Goal: Task Accomplishment & Management: Manage account settings

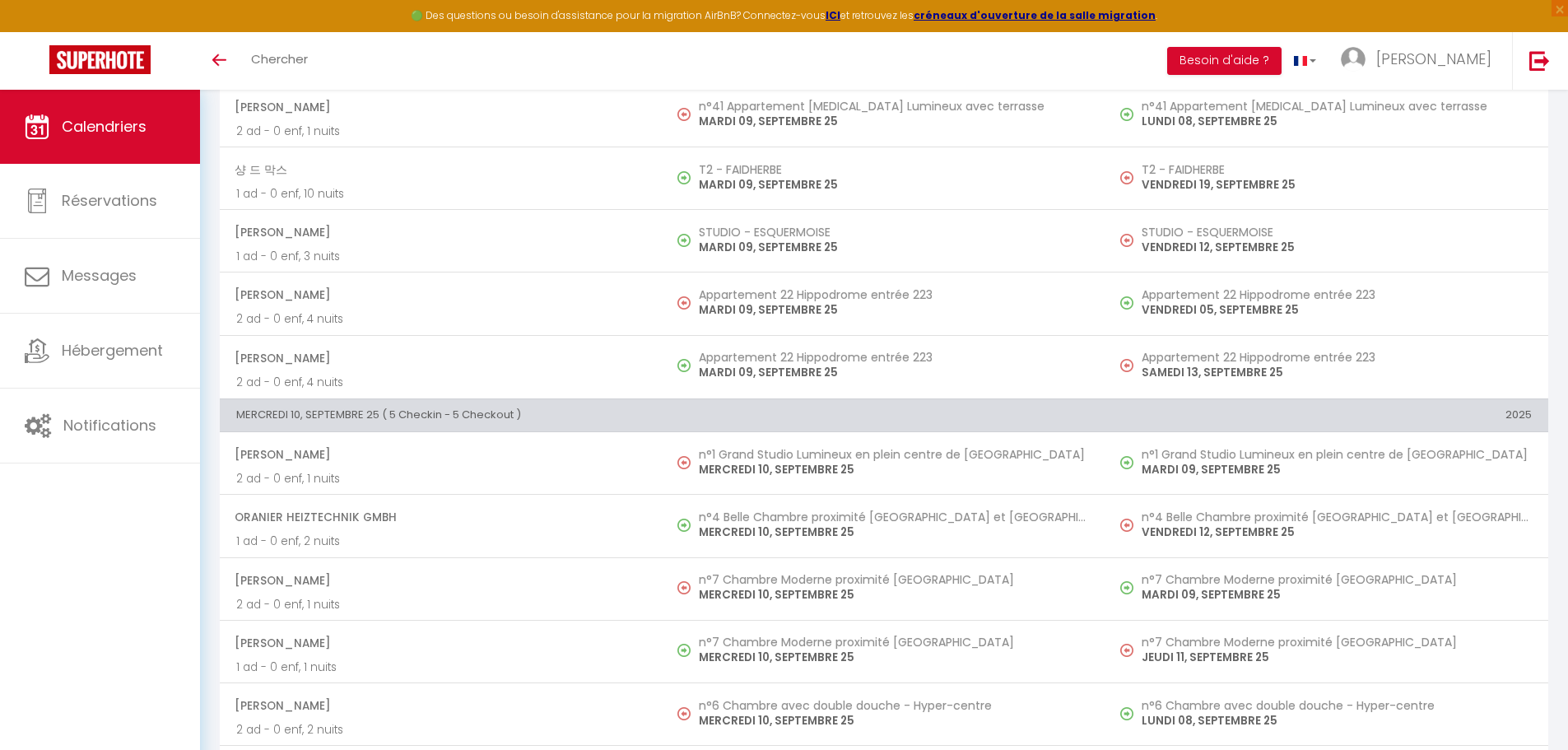
scroll to position [2550, 0]
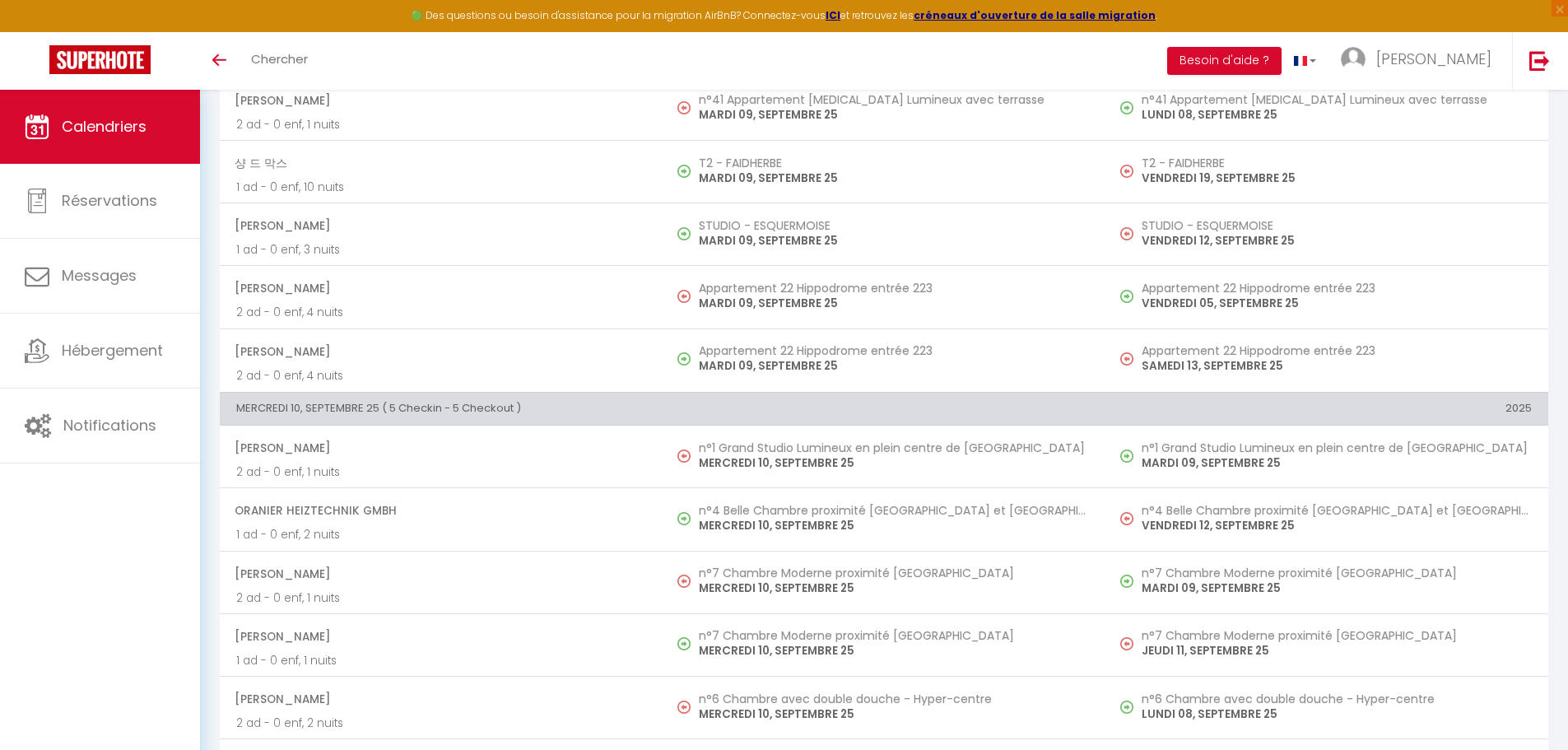
click at [322, 582] on span "[PERSON_NAME]" at bounding box center [441, 574] width 412 height 32
select select "OK"
select select "KO"
select select "0"
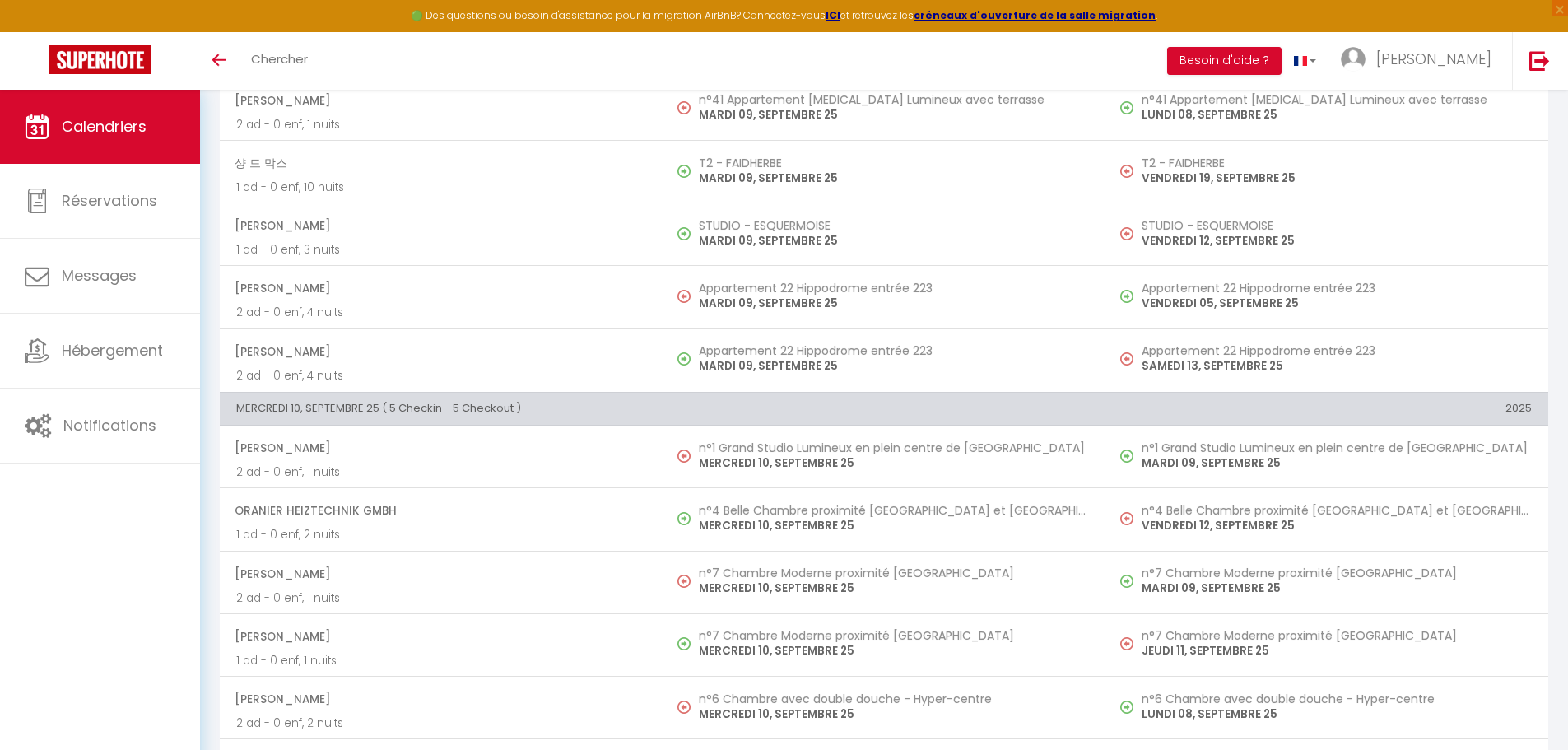
select select "1"
select select
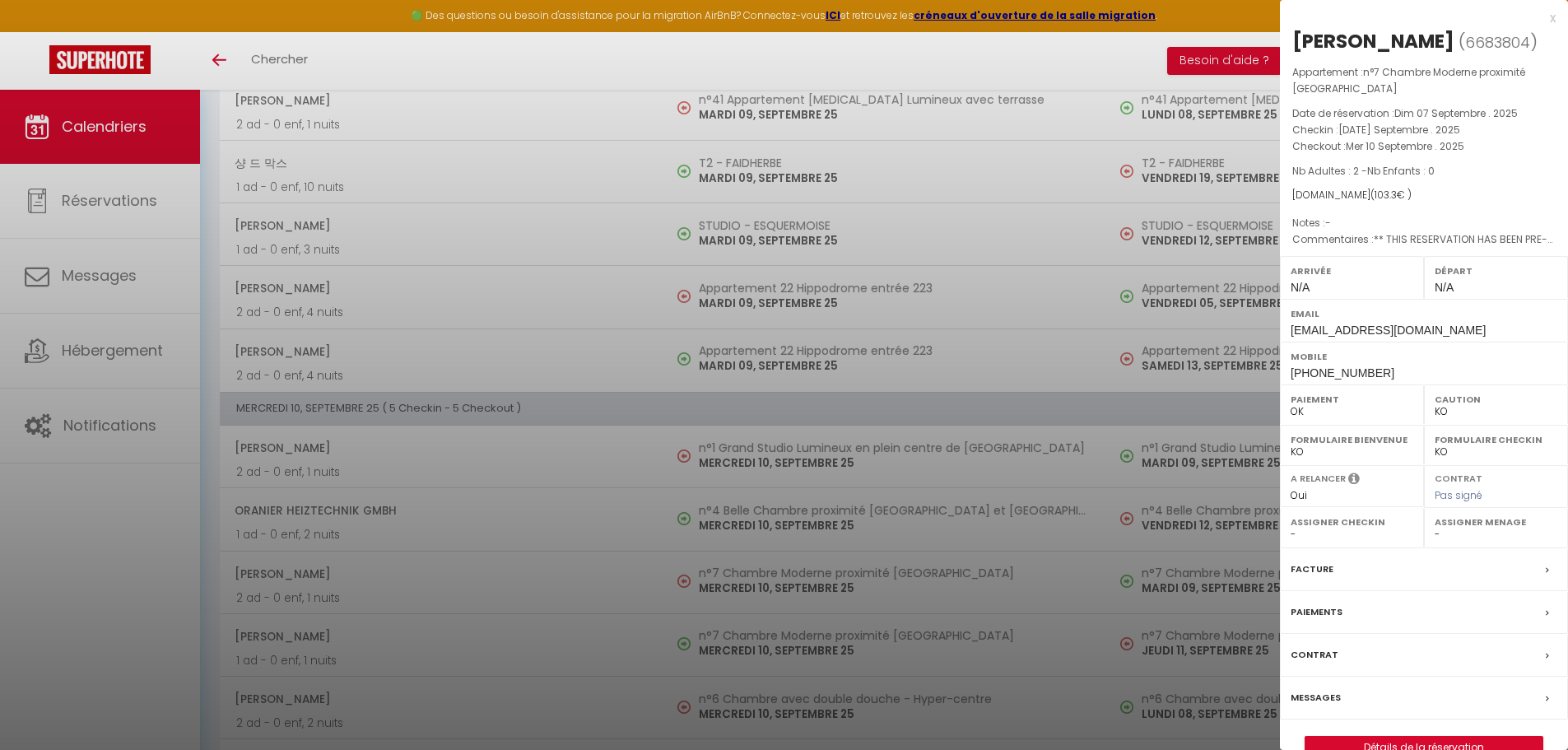
click at [560, 165] on div at bounding box center [784, 375] width 1568 height 750
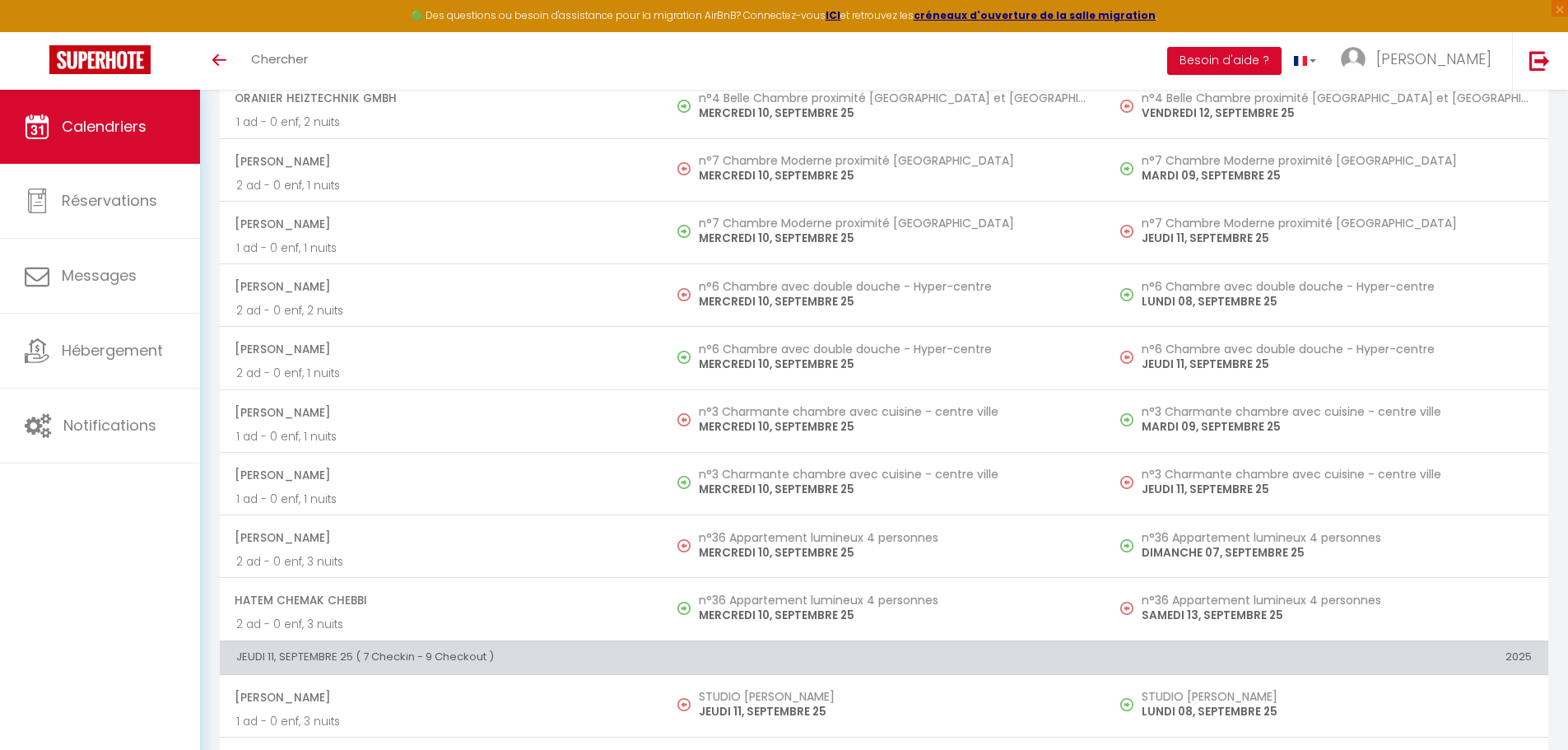
scroll to position [2961, 0]
